Goal: Information Seeking & Learning: Learn about a topic

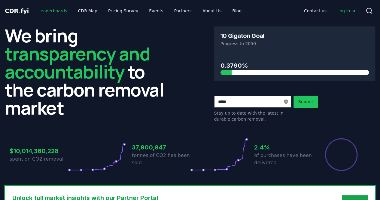
click at [48, 13] on link "Leaderboards" at bounding box center [53, 10] width 38 height 11
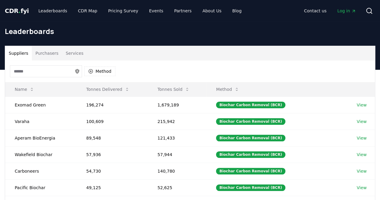
click at [45, 71] on input at bounding box center [46, 71] width 72 height 12
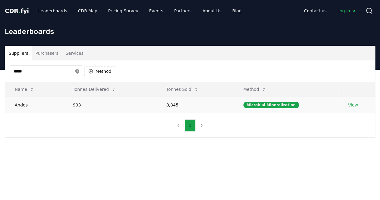
type input "*****"
click at [353, 103] on link "View" at bounding box center [353, 105] width 10 height 6
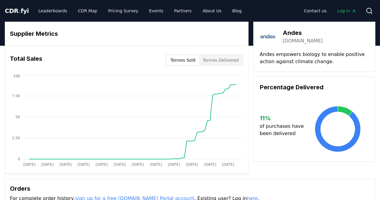
click at [226, 59] on button "Tonnes Delivered" at bounding box center [220, 60] width 43 height 10
click at [184, 63] on button "Tonnes Sold" at bounding box center [183, 60] width 32 height 10
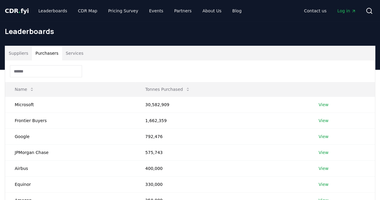
click at [47, 54] on button "Purchasers" at bounding box center [47, 53] width 30 height 14
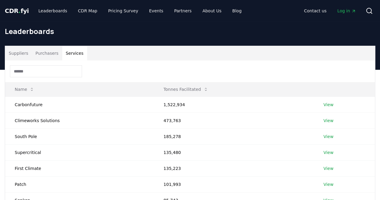
click at [75, 54] on button "Services" at bounding box center [74, 53] width 25 height 14
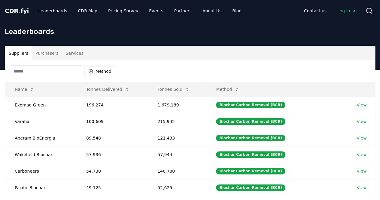
click at [14, 53] on button "Suppliers" at bounding box center [18, 53] width 27 height 14
click at [50, 72] on input at bounding box center [46, 71] width 72 height 12
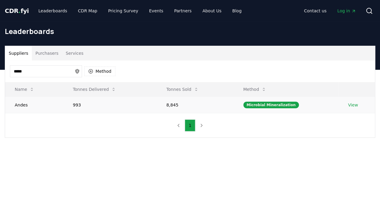
type input "*****"
click at [353, 104] on link "View" at bounding box center [353, 105] width 10 height 6
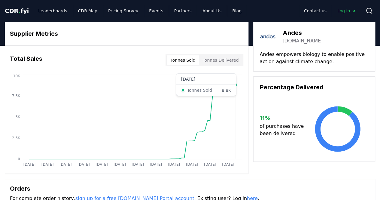
click at [236, 83] on circle at bounding box center [235, 84] width 3 height 3
click at [51, 13] on link "Leaderboards" at bounding box center [53, 10] width 38 height 11
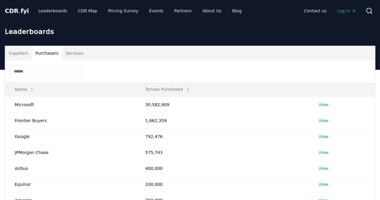
click at [47, 51] on button "Purchasers" at bounding box center [47, 53] width 30 height 14
click at [46, 71] on input at bounding box center [46, 71] width 72 height 12
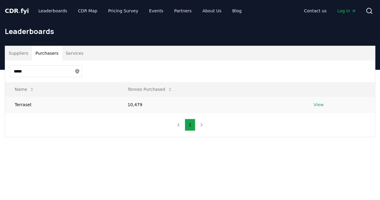
type input "*****"
click at [44, 104] on td "Terraset" at bounding box center [61, 104] width 113 height 16
click at [317, 104] on link "View" at bounding box center [319, 105] width 10 height 6
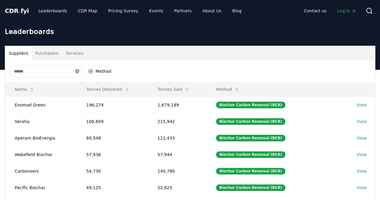
click at [34, 74] on input at bounding box center [46, 71] width 72 height 12
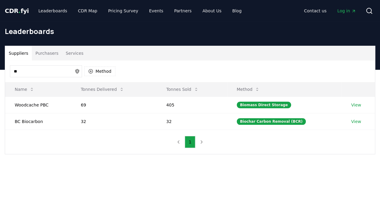
type input "***"
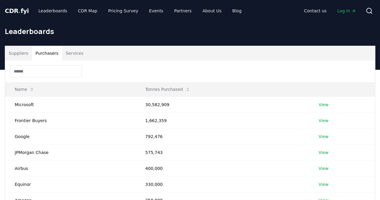
click at [43, 53] on button "Purchasers" at bounding box center [47, 53] width 30 height 14
click at [34, 70] on input at bounding box center [46, 71] width 72 height 12
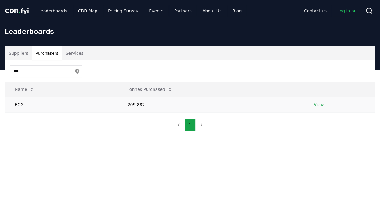
type input "***"
click at [87, 104] on td "BCG" at bounding box center [61, 104] width 113 height 16
click at [321, 104] on link "View" at bounding box center [319, 105] width 10 height 6
